Goal: Transaction & Acquisition: Book appointment/travel/reservation

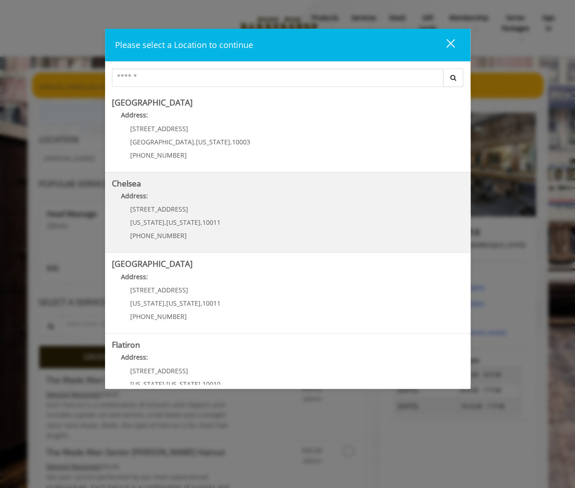
click at [172, 216] on div "[STREET_ADDRESS][US_STATE][US_STATE] (917) 639-3902" at bounding box center [168, 226] width 113 height 40
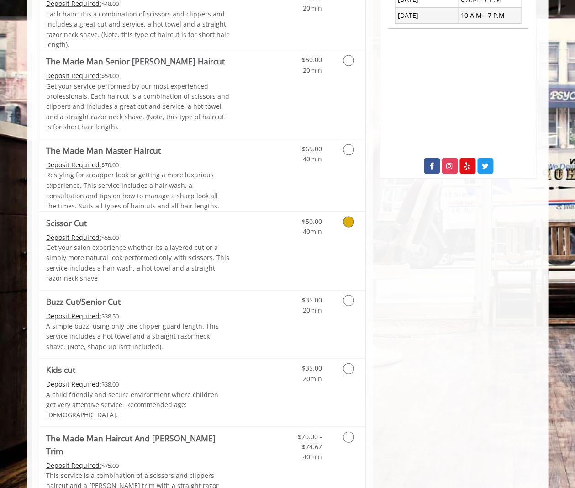
scroll to position [394, 0]
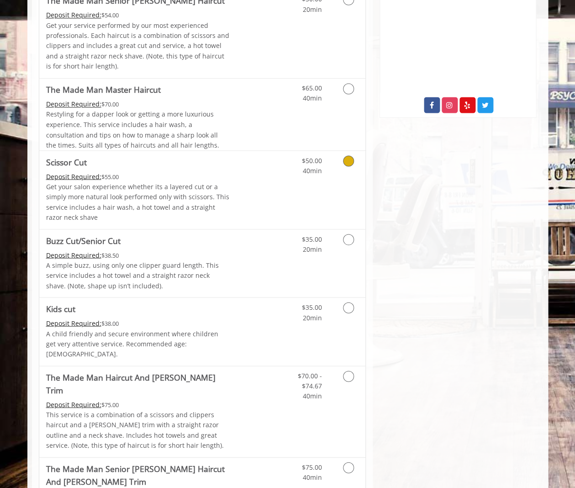
click at [99, 187] on p "Get your salon experience whether its a layered cut or a simply more natural lo…" at bounding box center [138, 201] width 184 height 41
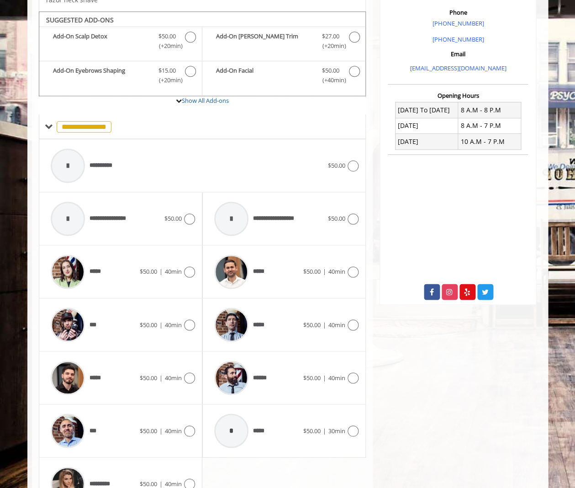
scroll to position [276, 0]
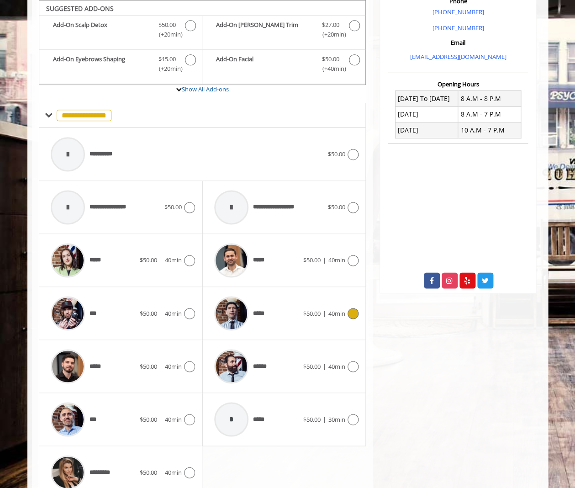
click at [263, 311] on span "*****" at bounding box center [261, 314] width 16 height 10
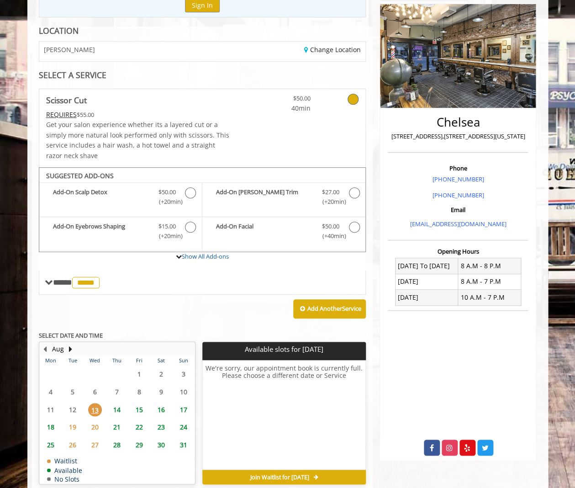
scroll to position [150, 0]
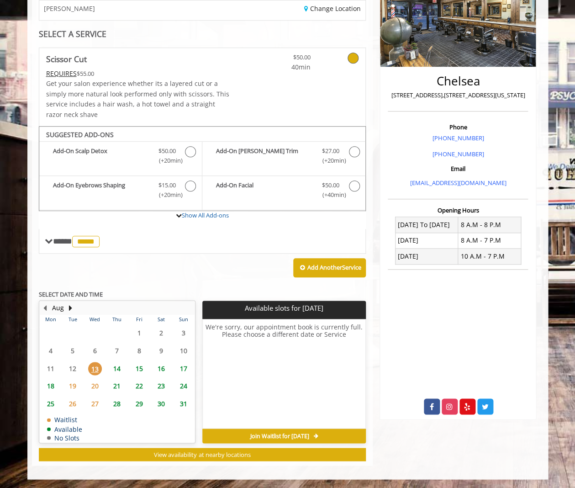
click at [116, 365] on span "14" at bounding box center [117, 368] width 14 height 13
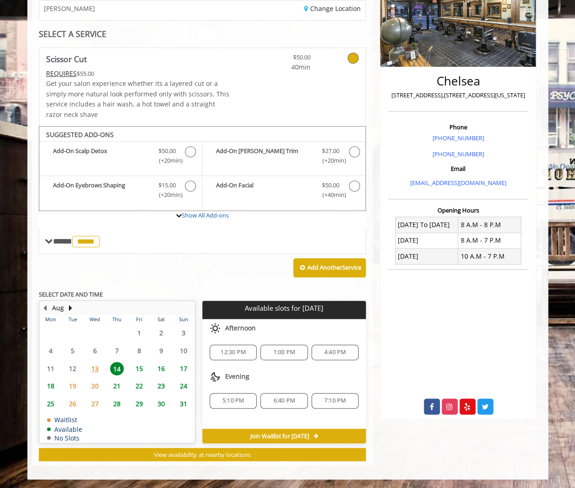
click at [137, 366] on span "15" at bounding box center [140, 368] width 14 height 13
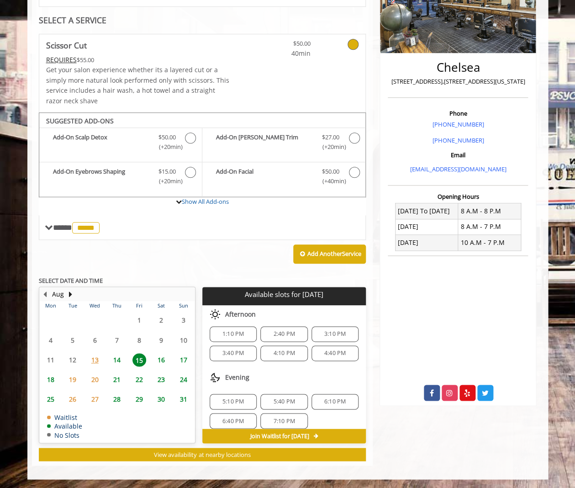
scroll to position [0, 0]
